Goal: Information Seeking & Learning: Learn about a topic

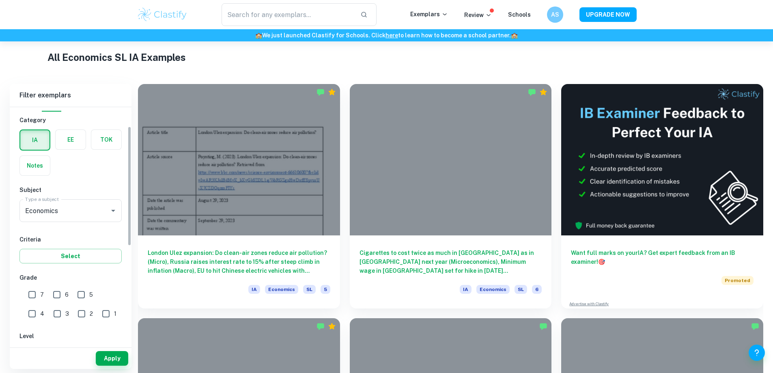
scroll to position [135, 0]
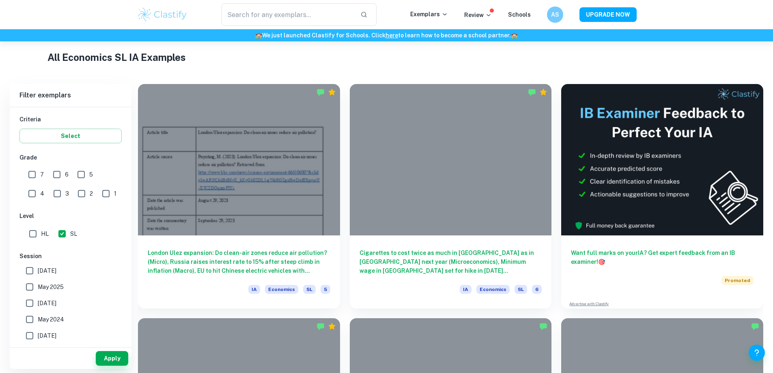
click at [35, 234] on input "HL" at bounding box center [33, 234] width 16 height 16
checkbox input "true"
click at [62, 234] on input "SL" at bounding box center [62, 234] width 16 height 16
checkbox input "false"
click at [32, 176] on input "7" at bounding box center [32, 174] width 16 height 16
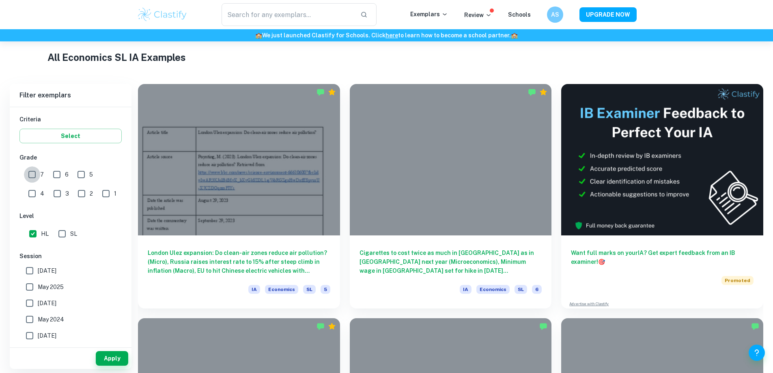
checkbox input "true"
click at [63, 174] on input "6" at bounding box center [57, 174] width 16 height 16
checkbox input "true"
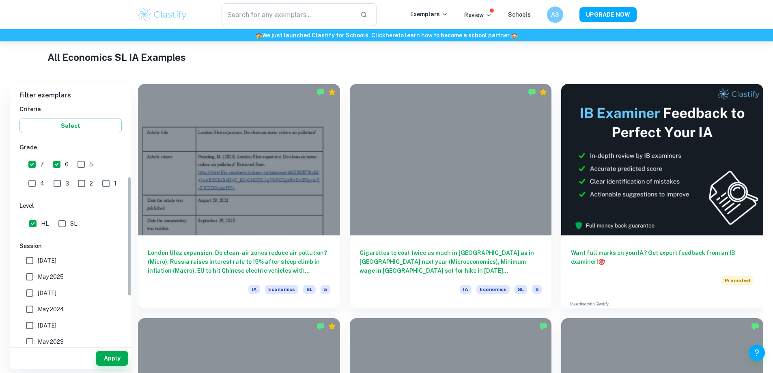
scroll to position [162, 0]
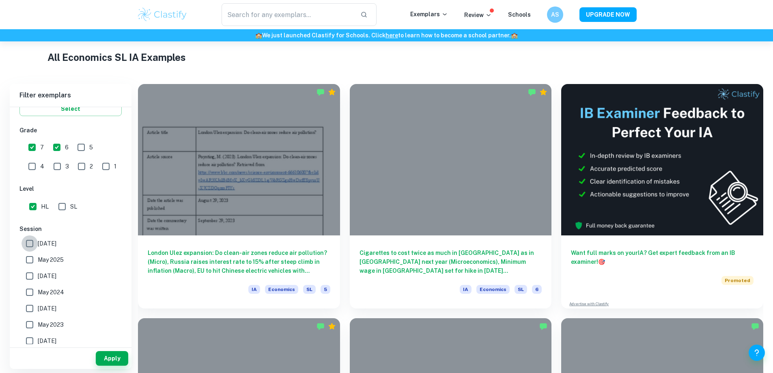
click at [26, 241] on input "[DATE]" at bounding box center [30, 243] width 16 height 16
checkbox input "true"
click at [31, 261] on input "May 2025" at bounding box center [30, 260] width 16 height 16
checkbox input "true"
click at [32, 278] on input "[DATE]" at bounding box center [30, 276] width 16 height 16
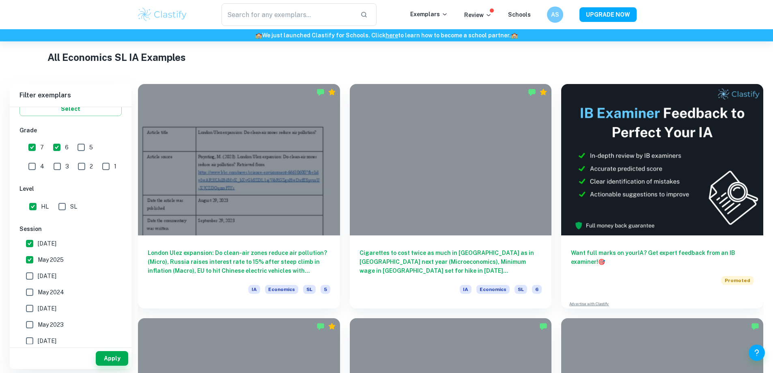
checkbox input "true"
click at [25, 293] on input "May 2024" at bounding box center [30, 292] width 16 height 16
checkbox input "true"
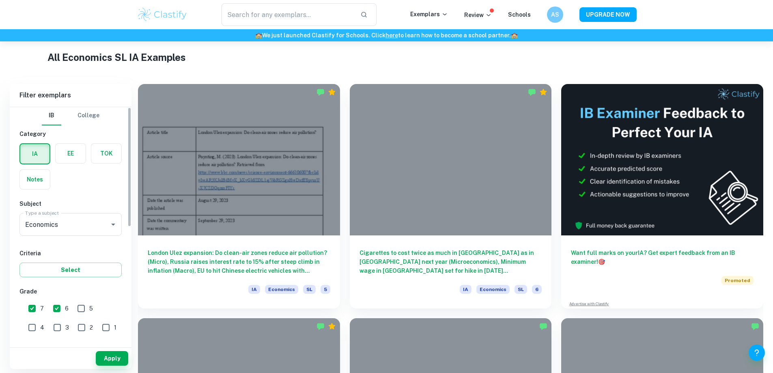
scroll to position [0, 0]
click at [113, 358] on button "Apply" at bounding box center [112, 358] width 32 height 15
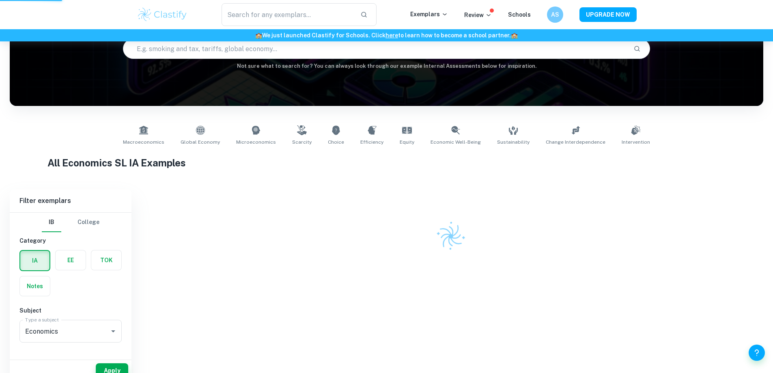
scroll to position [56, 0]
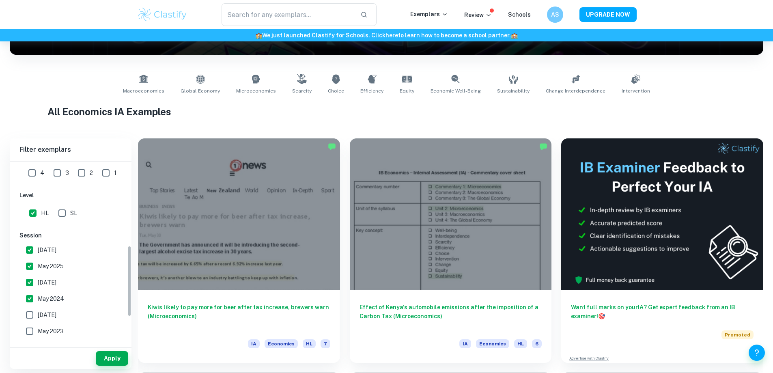
scroll to position [216, 0]
click at [24, 294] on input "May 2024" at bounding box center [30, 293] width 16 height 16
checkbox input "false"
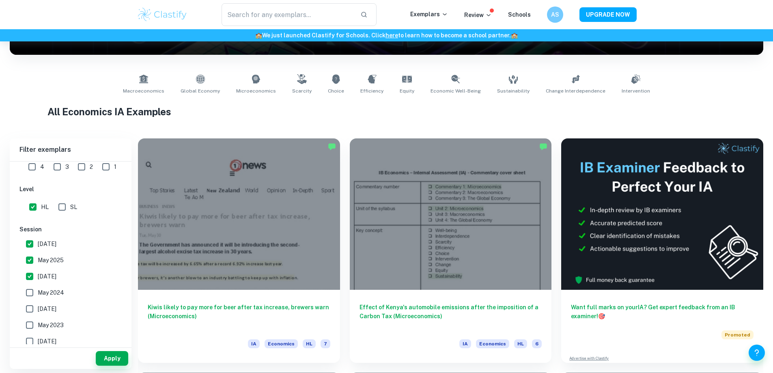
click at [32, 279] on input "[DATE]" at bounding box center [30, 276] width 16 height 16
checkbox input "false"
click at [114, 356] on button "Apply" at bounding box center [112, 358] width 32 height 15
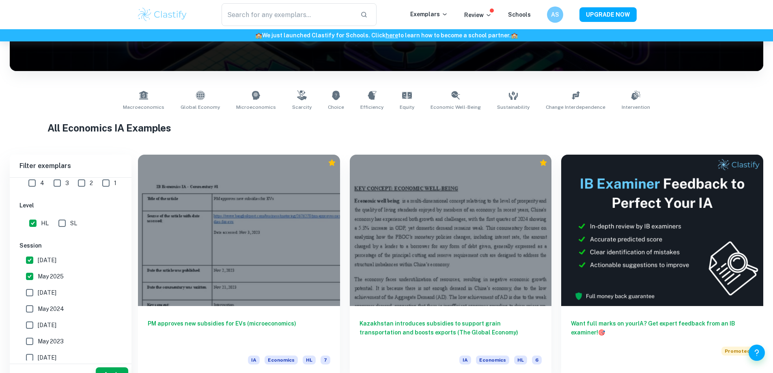
scroll to position [135, 0]
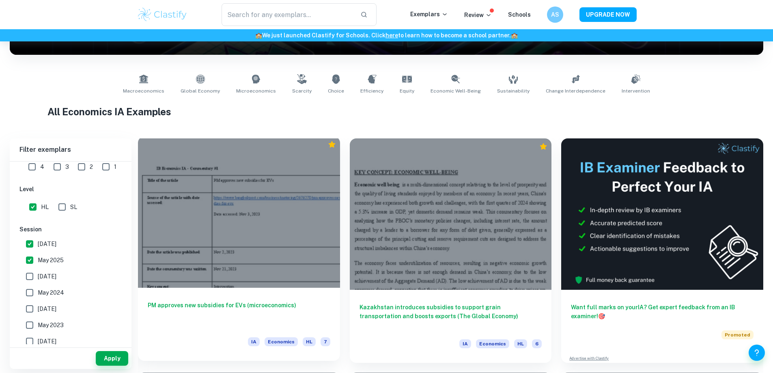
click at [215, 301] on h6 "PM approves new subsidies for EVs (microeconomics)" at bounding box center [239, 314] width 183 height 27
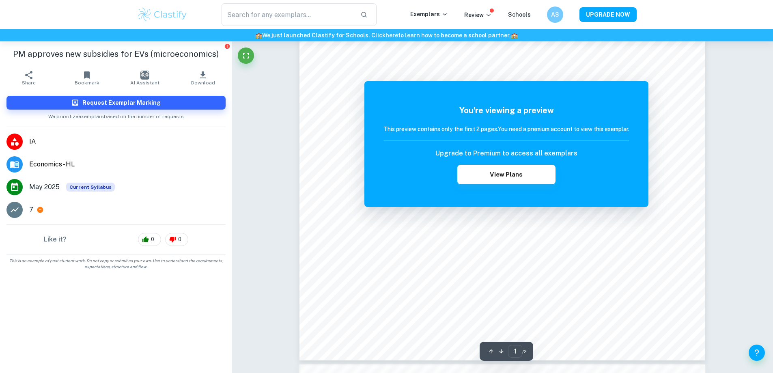
scroll to position [216, 0]
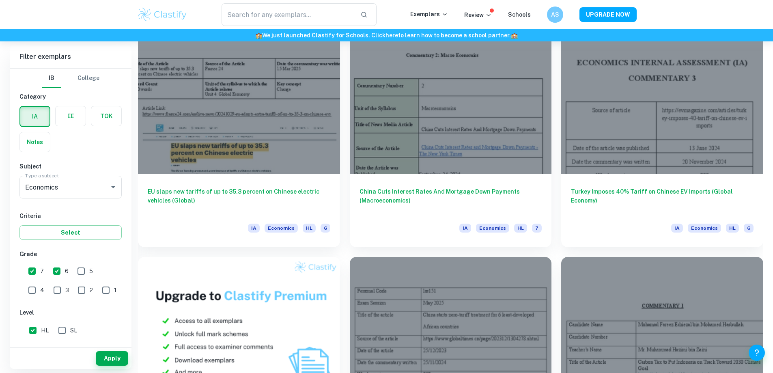
scroll to position [487, 0]
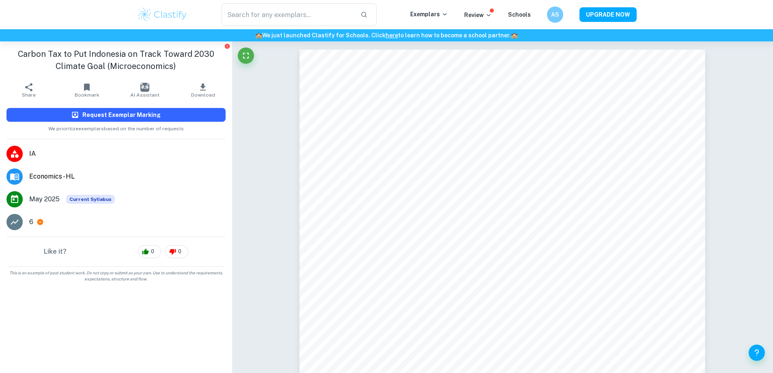
click at [150, 120] on button "Request Exemplar Marking" at bounding box center [115, 115] width 219 height 14
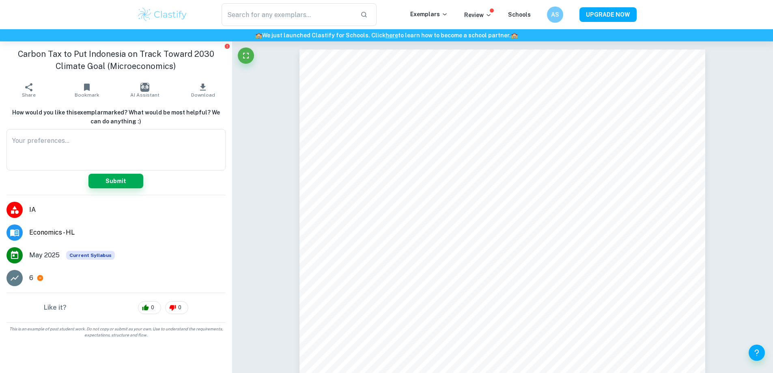
drag, startPoint x: 463, startPoint y: 235, endPoint x: 632, endPoint y: 255, distance: 170.1
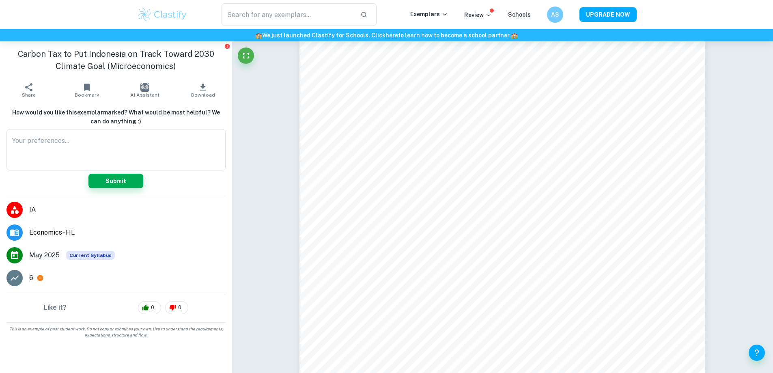
click at [244, 58] on icon "Fullscreen" at bounding box center [246, 56] width 6 height 6
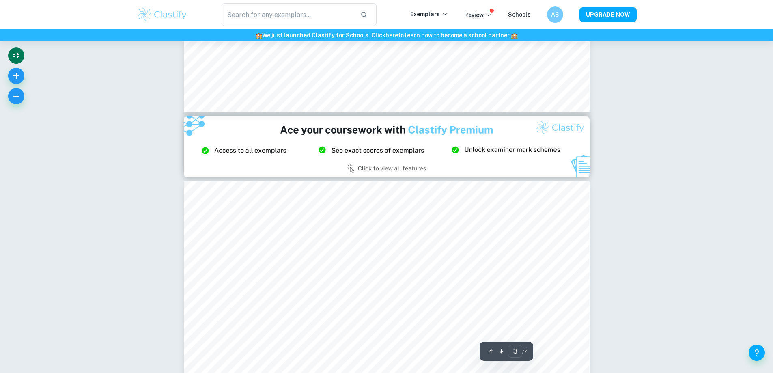
type input "2"
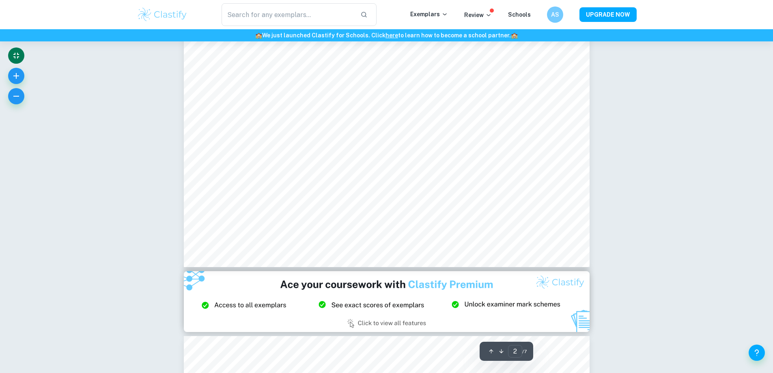
scroll to position [967, 0]
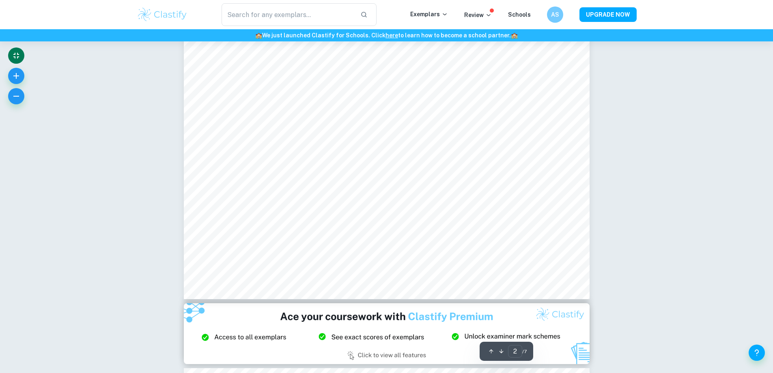
click at [23, 60] on button "Exit fullscreen" at bounding box center [16, 56] width 16 height 16
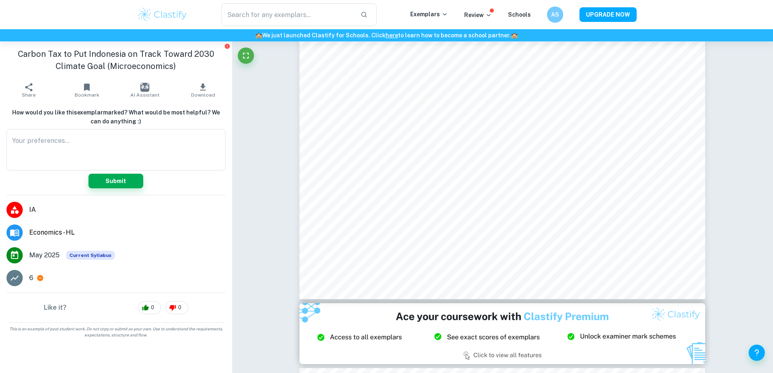
click at [19, 279] on icon at bounding box center [15, 278] width 10 height 10
click at [40, 279] on icon at bounding box center [40, 278] width 6 height 6
click at [249, 52] on icon "Fullscreen" at bounding box center [246, 56] width 10 height 10
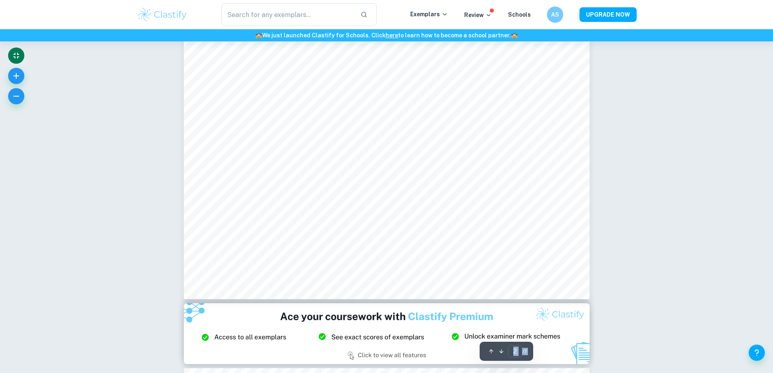
drag, startPoint x: 8, startPoint y: 61, endPoint x: 16, endPoint y: 53, distance: 11.2
click at [16, 53] on icon "Exit fullscreen" at bounding box center [16, 56] width 10 height 10
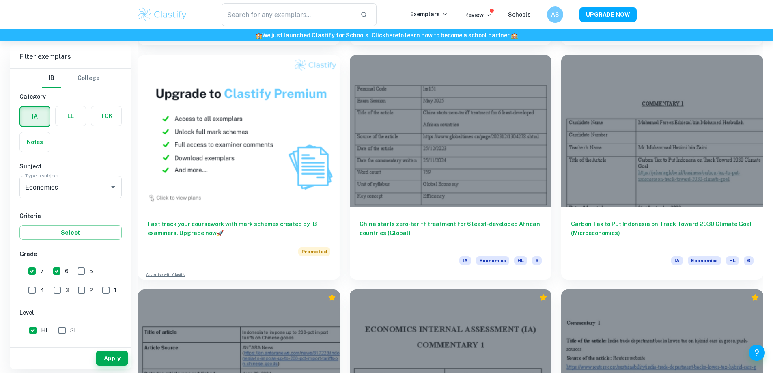
scroll to position [704, 0]
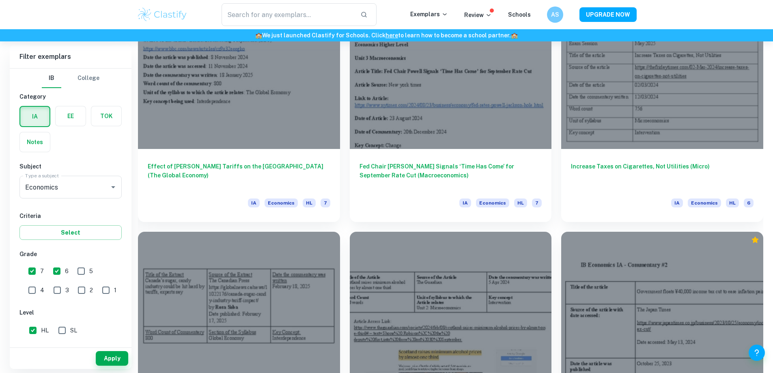
scroll to position [1245, 0]
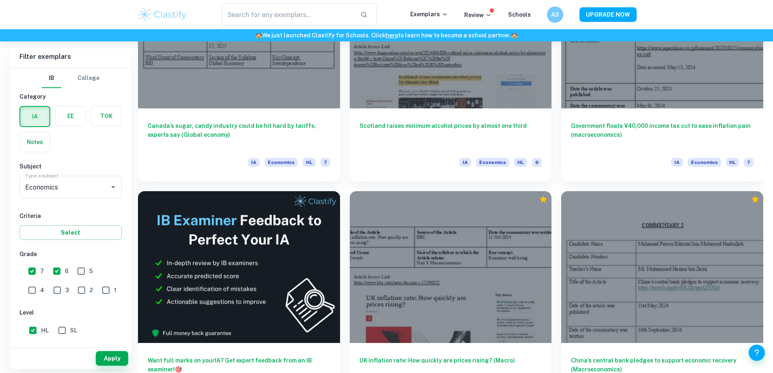
drag, startPoint x: 313, startPoint y: 223, endPoint x: 307, endPoint y: 50, distance: 173.0
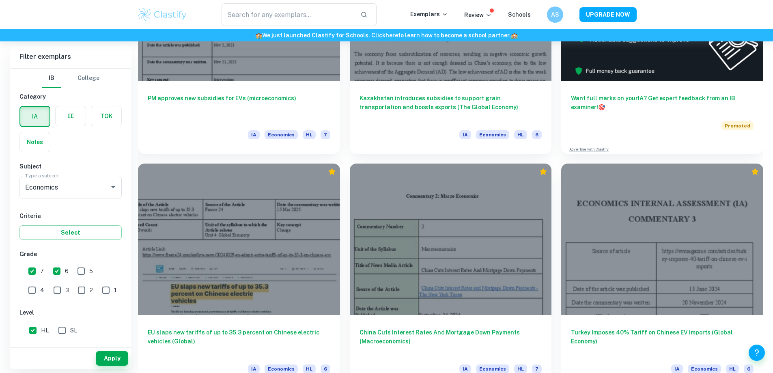
scroll to position [460, 0]
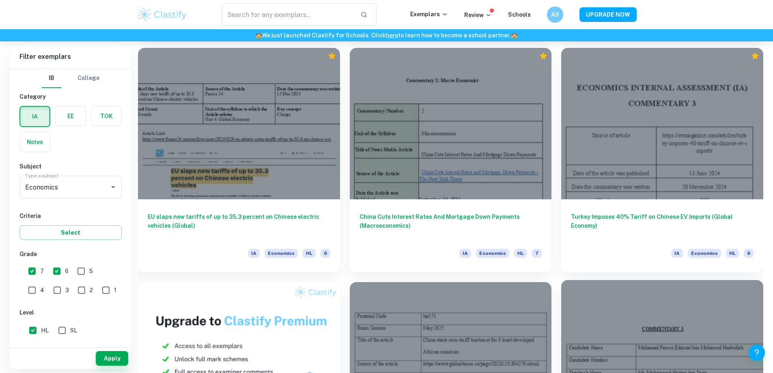
click at [561, 302] on div at bounding box center [662, 355] width 202 height 151
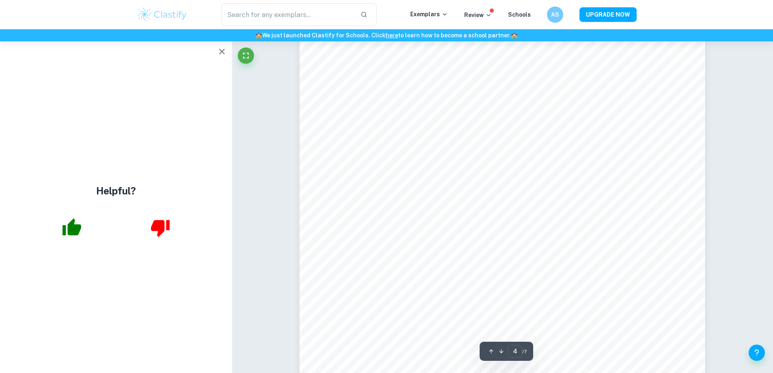
scroll to position [2057, 0]
click at [221, 51] on icon "button" at bounding box center [222, 52] width 6 height 6
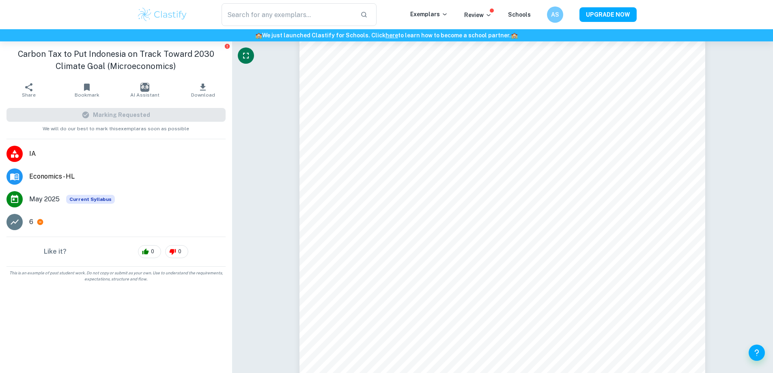
click at [241, 55] on button "Fullscreen" at bounding box center [246, 56] width 16 height 16
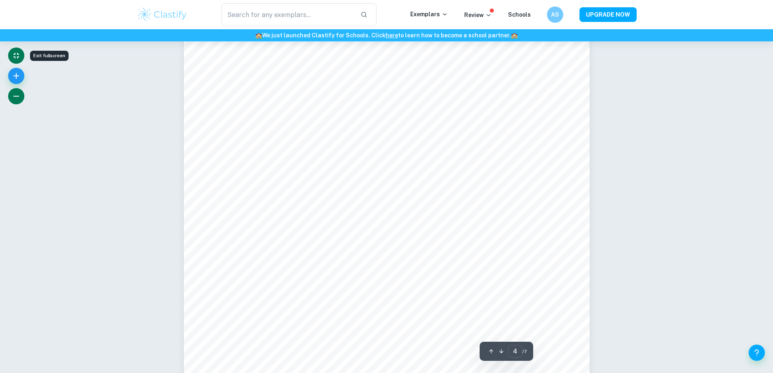
click at [15, 101] on icon "button" at bounding box center [16, 96] width 10 height 10
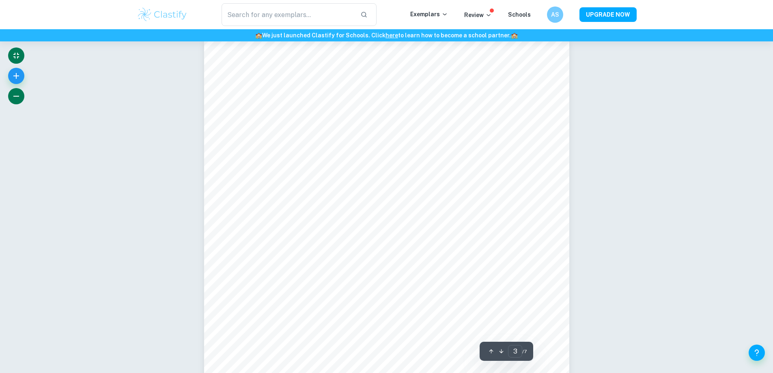
click at [15, 101] on icon "button" at bounding box center [16, 96] width 10 height 10
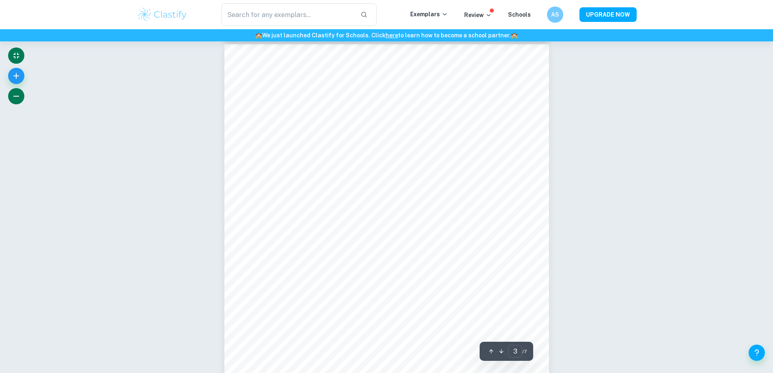
click at [15, 101] on icon "button" at bounding box center [16, 96] width 10 height 10
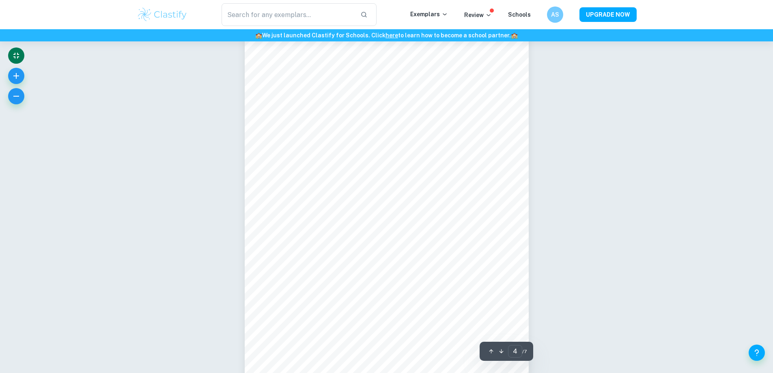
scroll to position [1415, 0]
drag, startPoint x: 602, startPoint y: 364, endPoint x: 579, endPoint y: 350, distance: 26.8
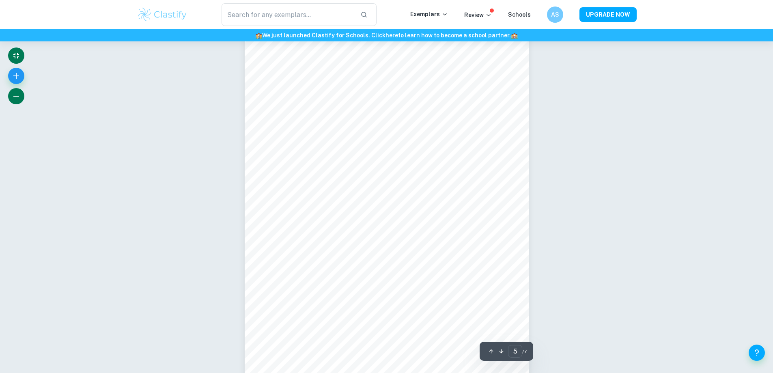
click at [15, 99] on icon "button" at bounding box center [16, 96] width 10 height 10
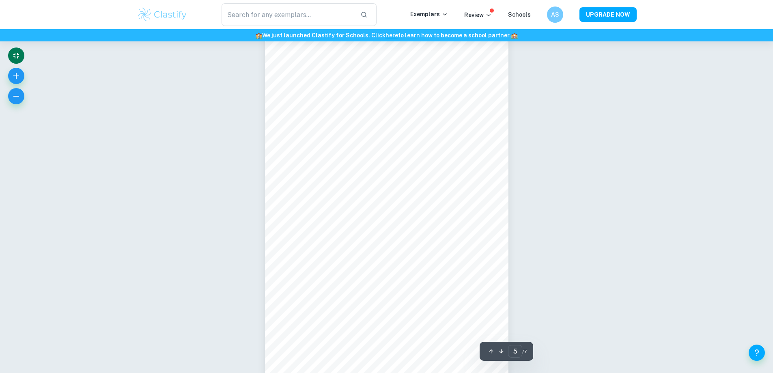
scroll to position [1518, 0]
drag, startPoint x: 272, startPoint y: 47, endPoint x: 483, endPoint y: 345, distance: 365.5
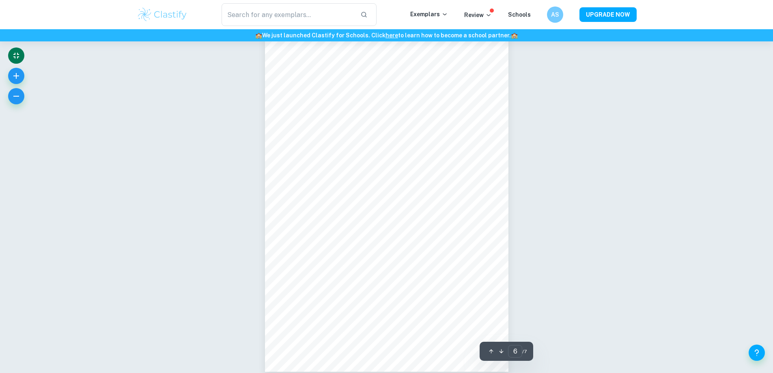
drag, startPoint x: 532, startPoint y: 365, endPoint x: 509, endPoint y: 312, distance: 57.8
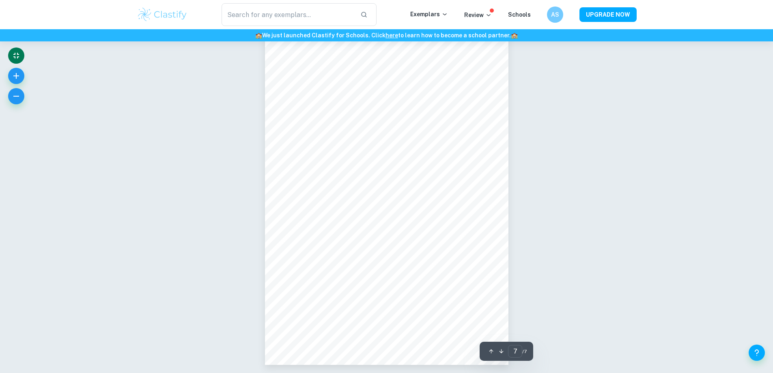
drag, startPoint x: 601, startPoint y: 364, endPoint x: 553, endPoint y: 309, distance: 73.4
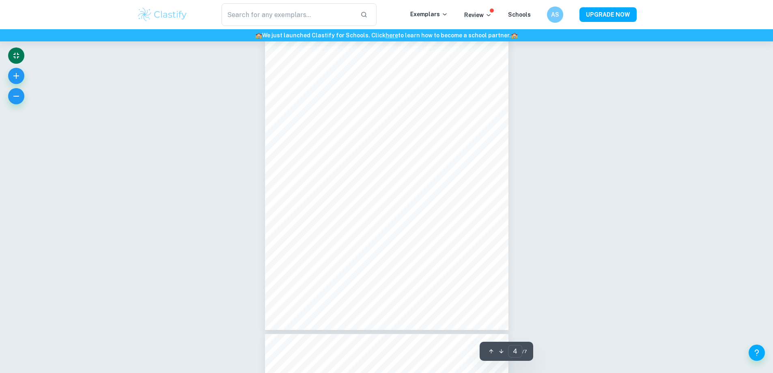
scroll to position [1218, 0]
click at [13, 79] on icon "button" at bounding box center [16, 76] width 10 height 10
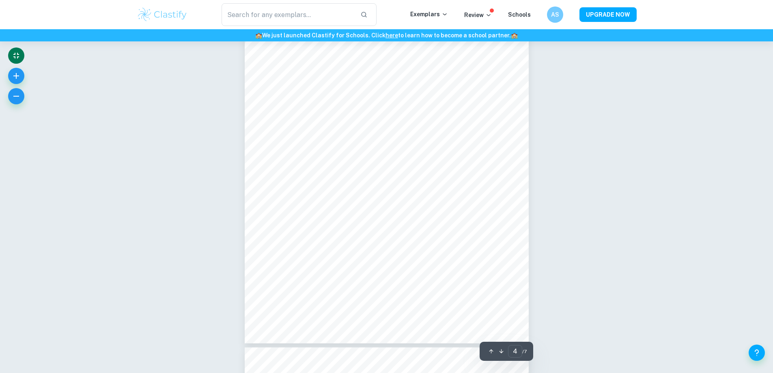
scroll to position [1436, 0]
click at [15, 82] on button "button" at bounding box center [16, 76] width 16 height 16
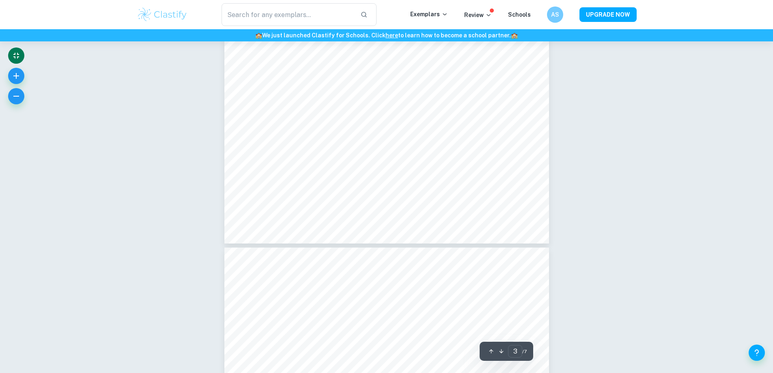
type input "4"
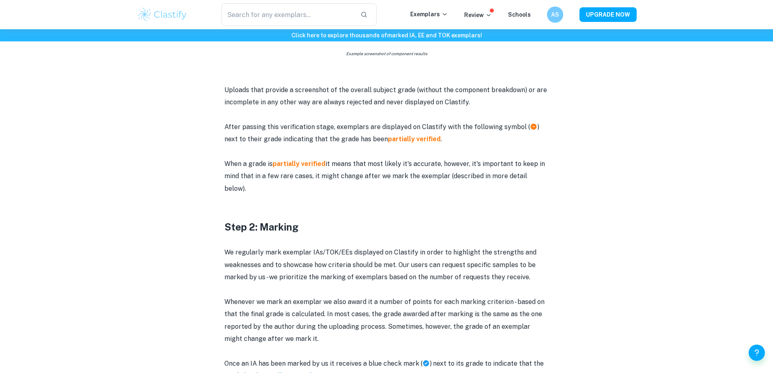
scroll to position [650, 0]
